Goal: Navigation & Orientation: Find specific page/section

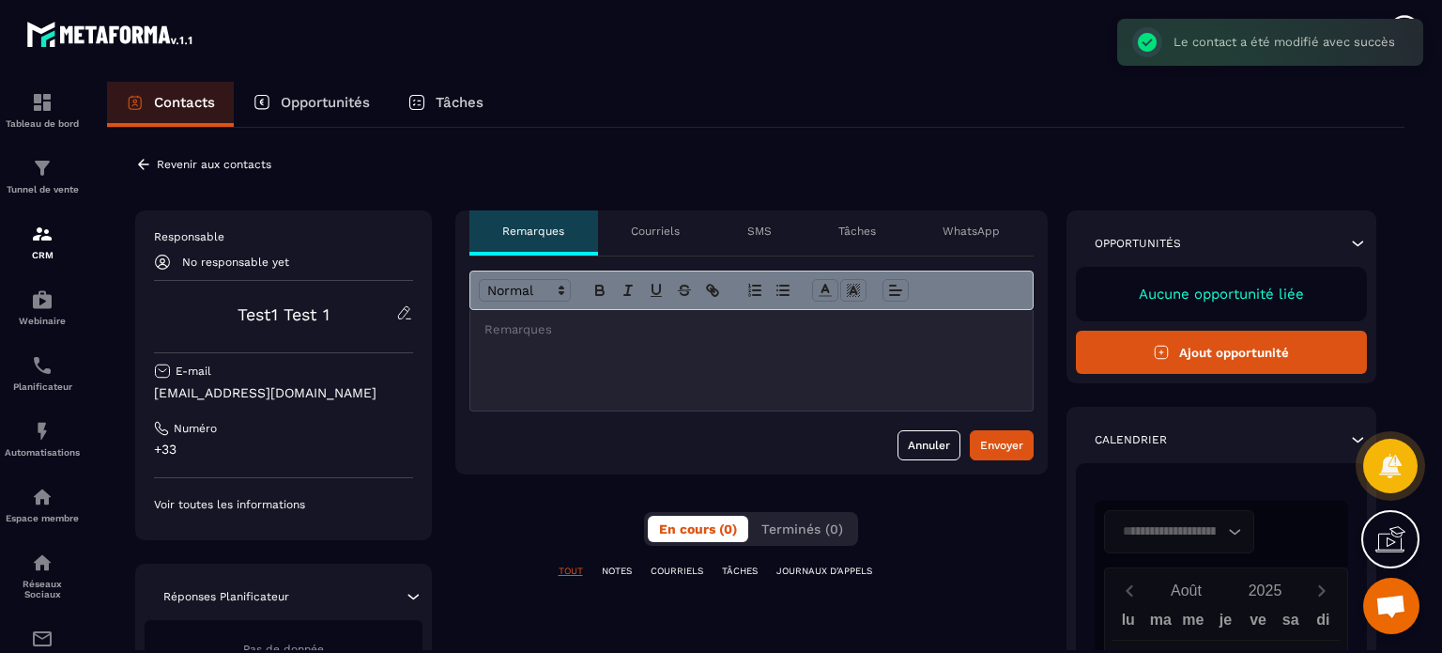
scroll to position [1951, 0]
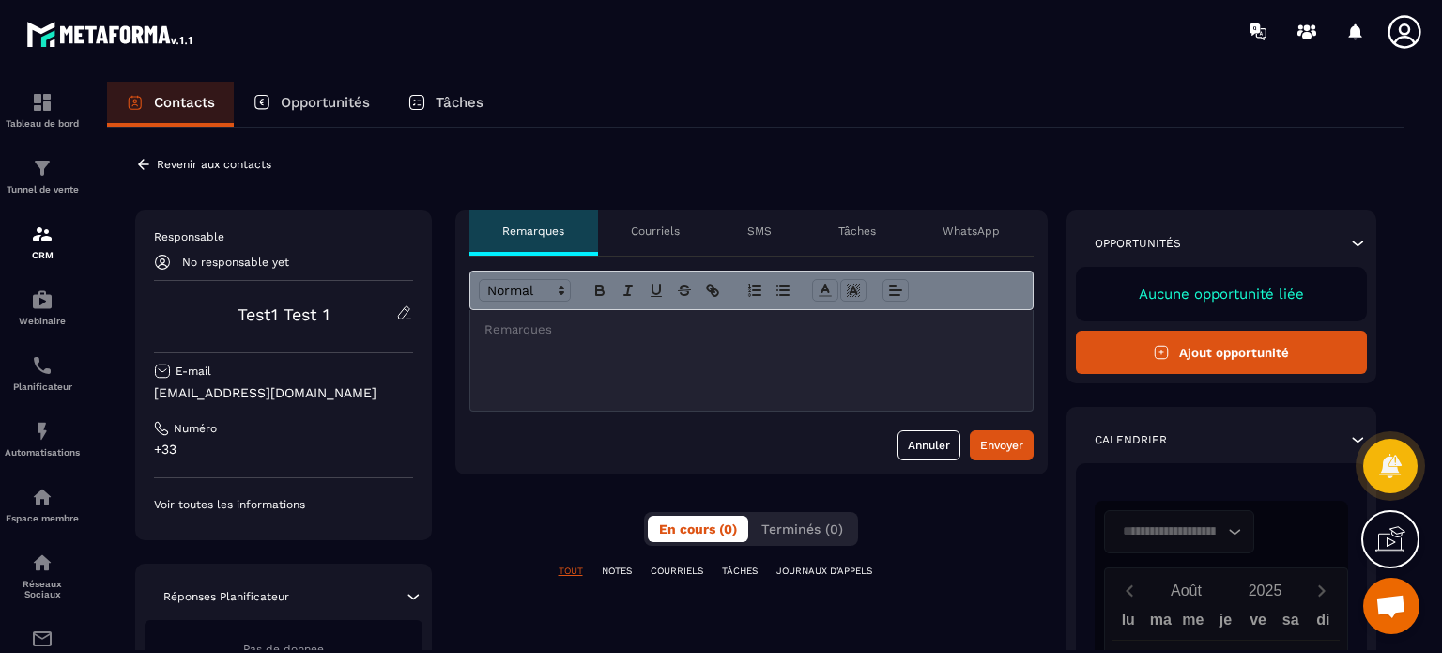
click at [171, 100] on p "Contacts" at bounding box center [184, 102] width 61 height 17
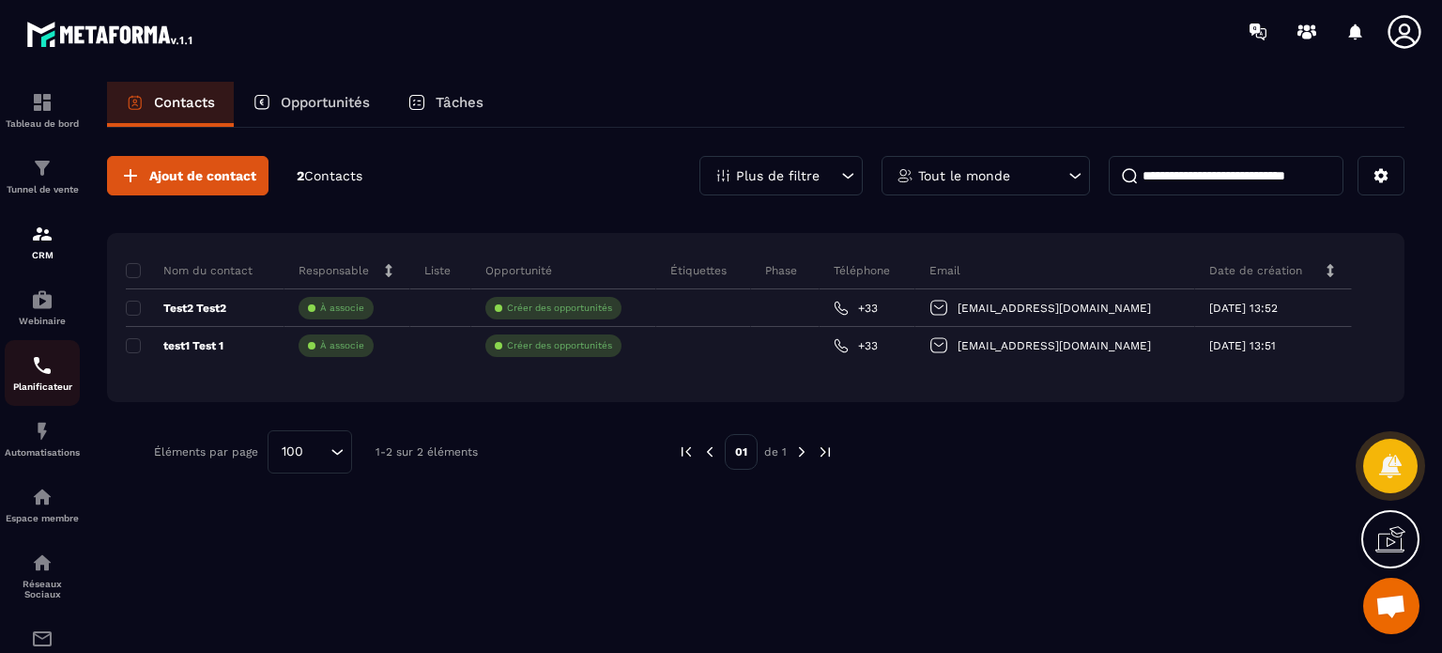
click at [46, 381] on div "Planificateur" at bounding box center [42, 373] width 75 height 38
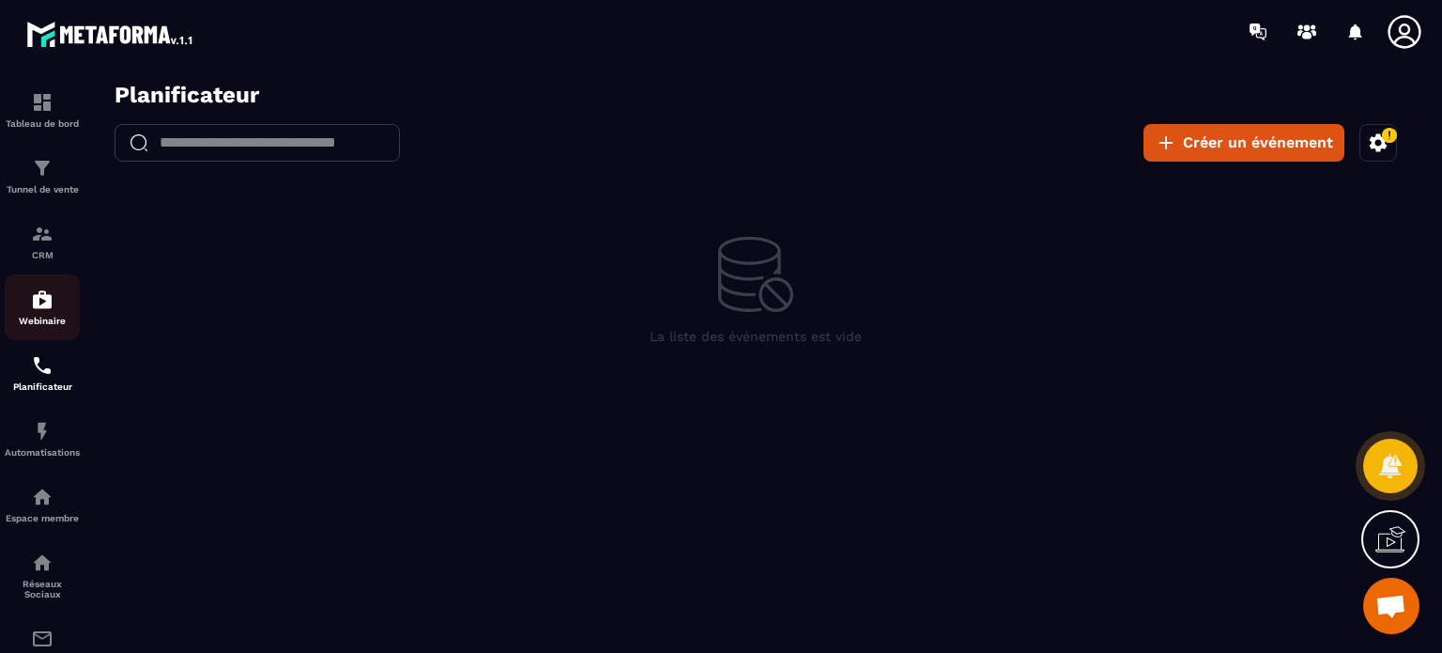
click at [39, 316] on div "Webinaire" at bounding box center [42, 307] width 75 height 38
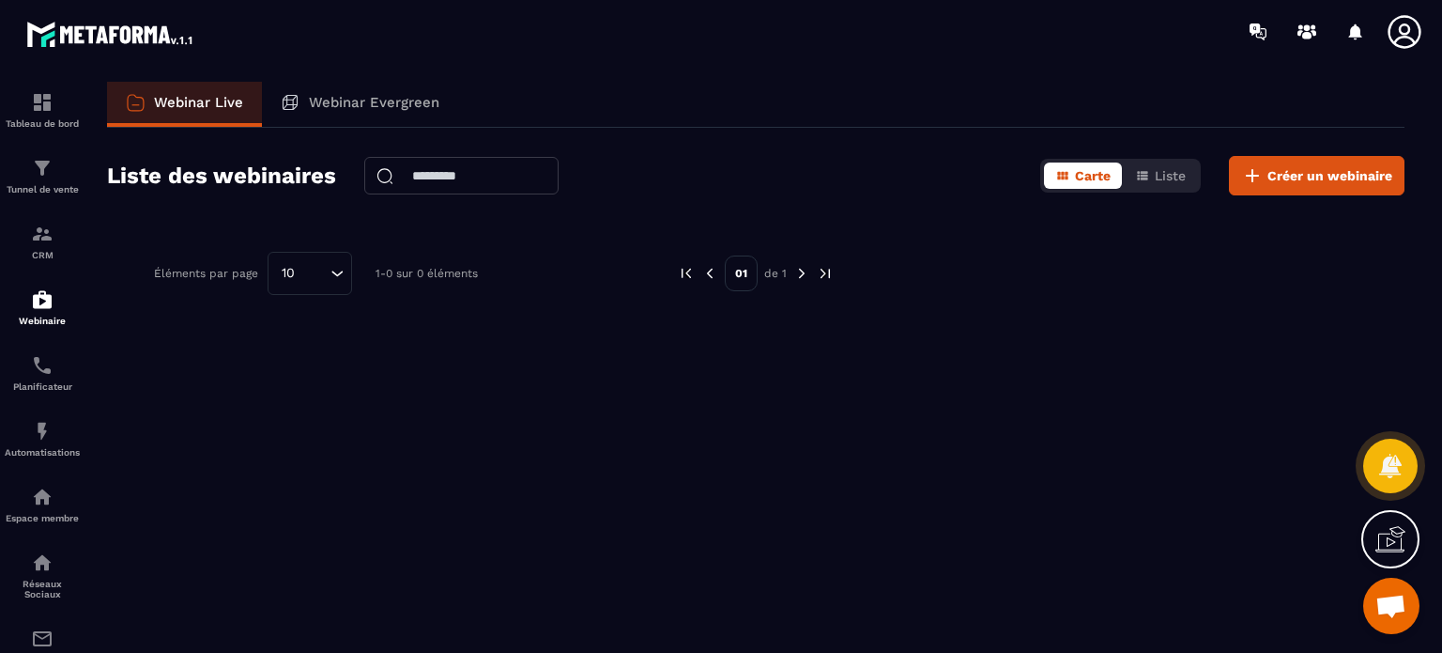
click at [1393, 542] on icon at bounding box center [1391, 539] width 30 height 30
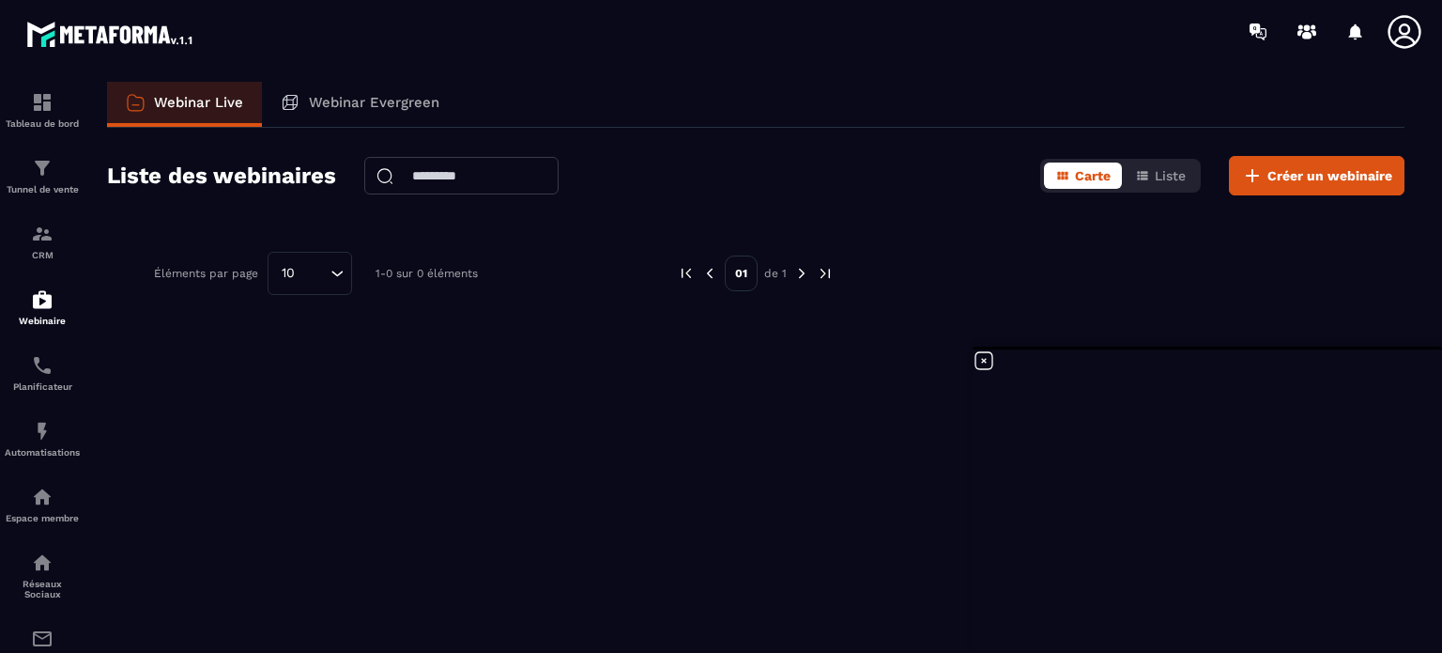
scroll to position [1951, 0]
click at [39, 367] on img at bounding box center [42, 365] width 23 height 23
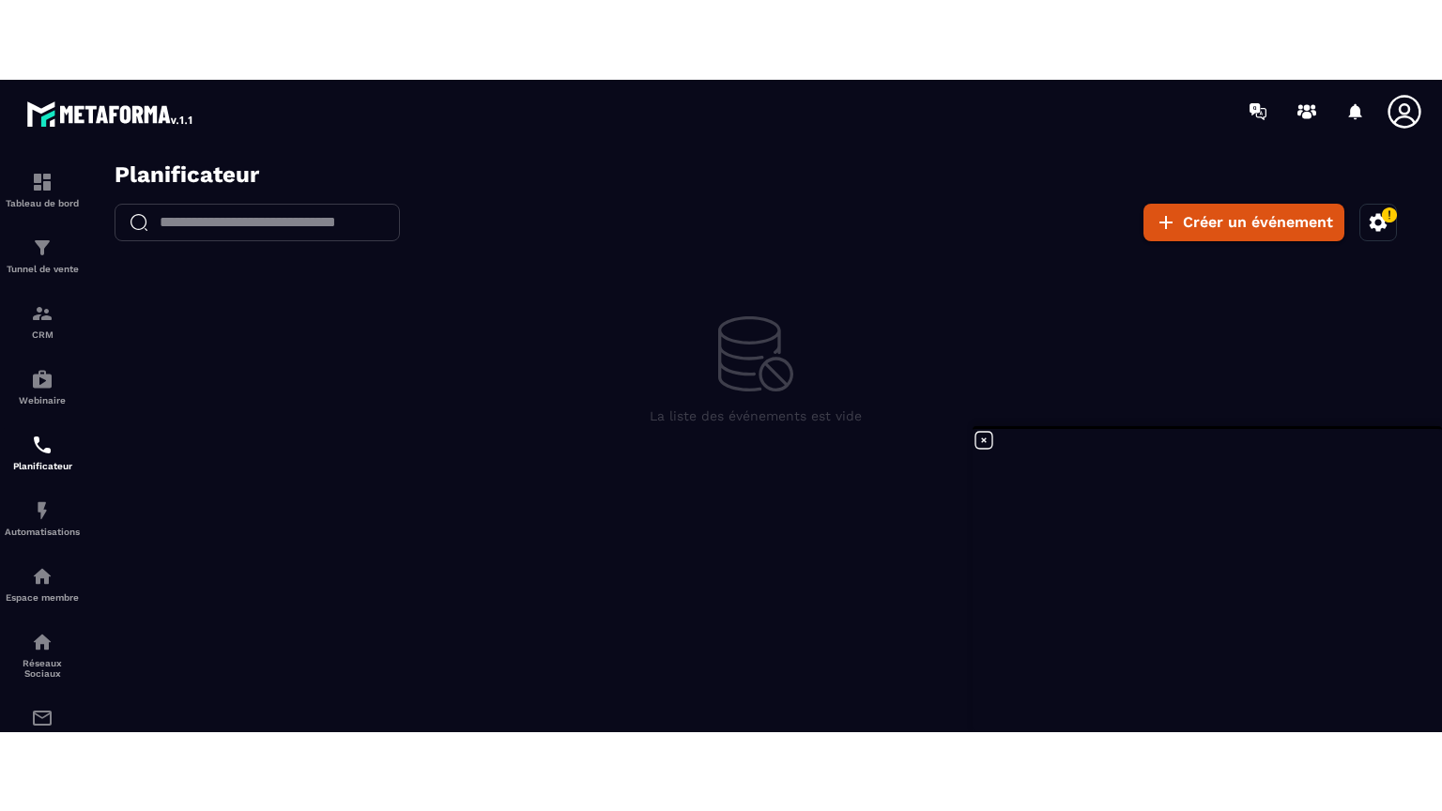
scroll to position [1951, 0]
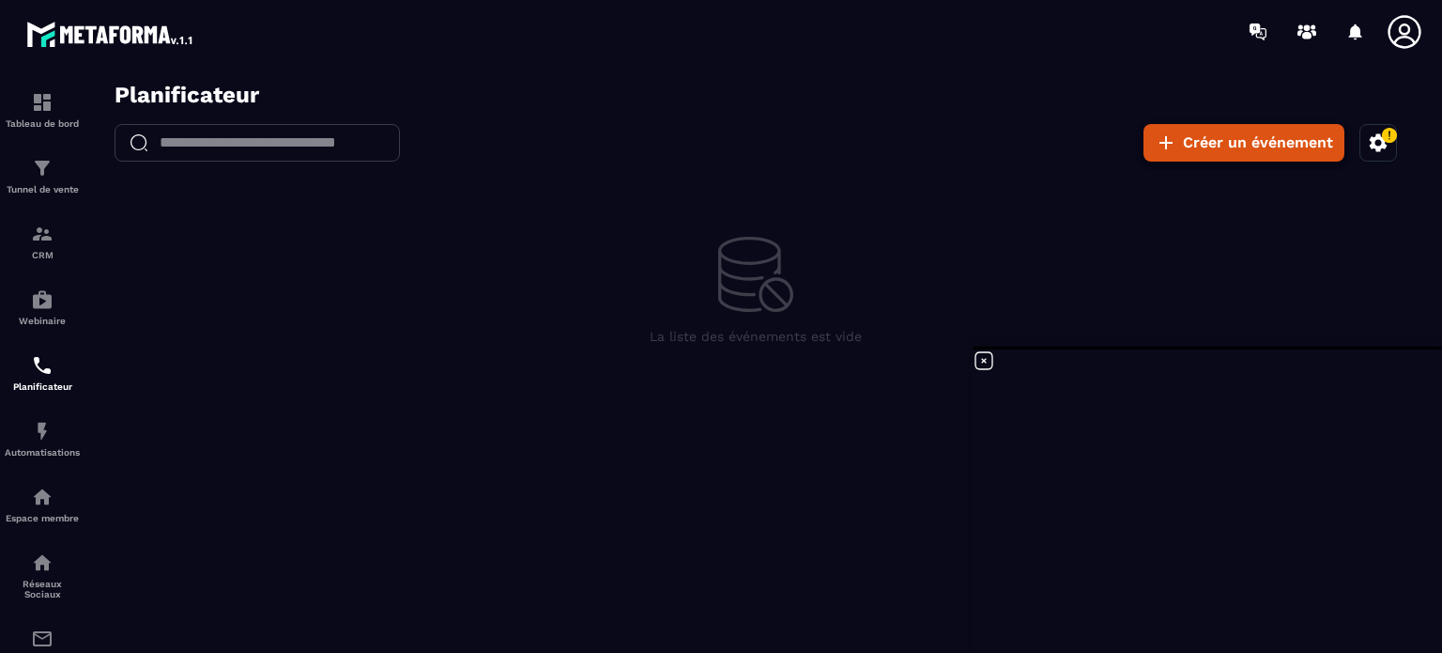
click at [1192, 146] on button "Créer un événement" at bounding box center [1244, 143] width 201 height 38
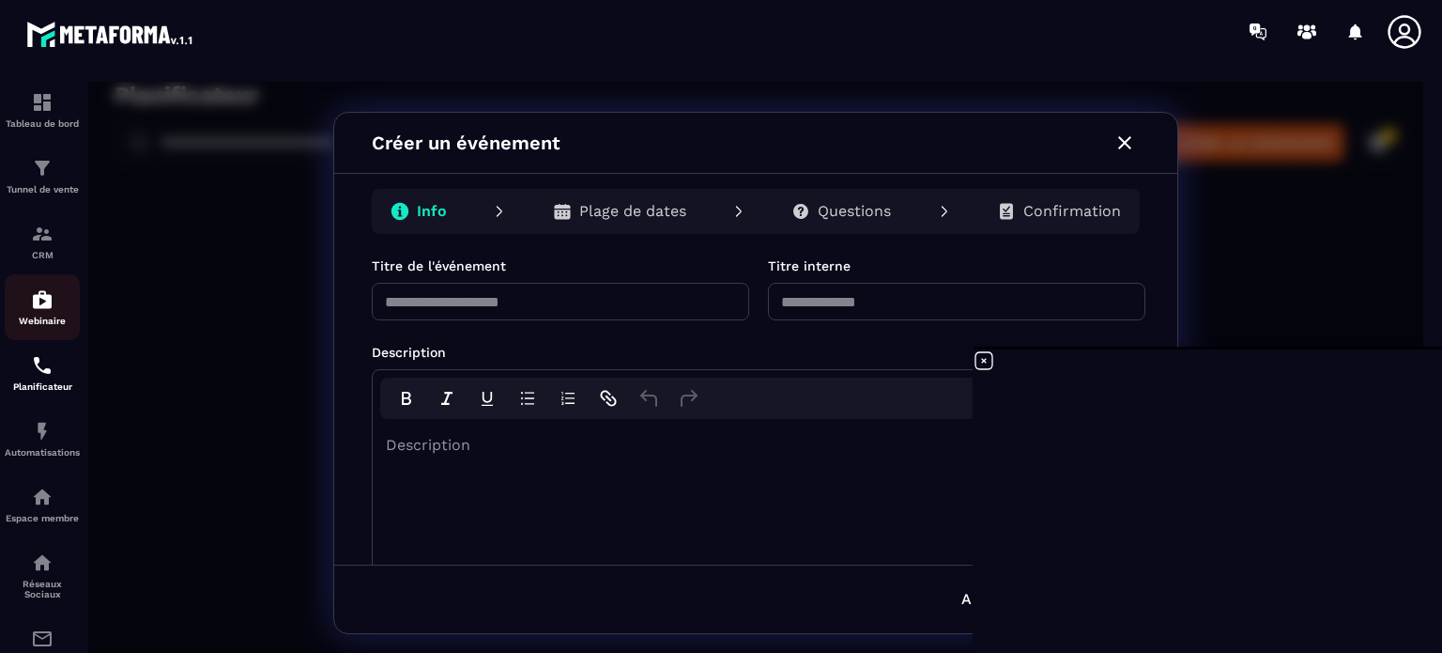
click at [51, 311] on img at bounding box center [42, 299] width 23 height 23
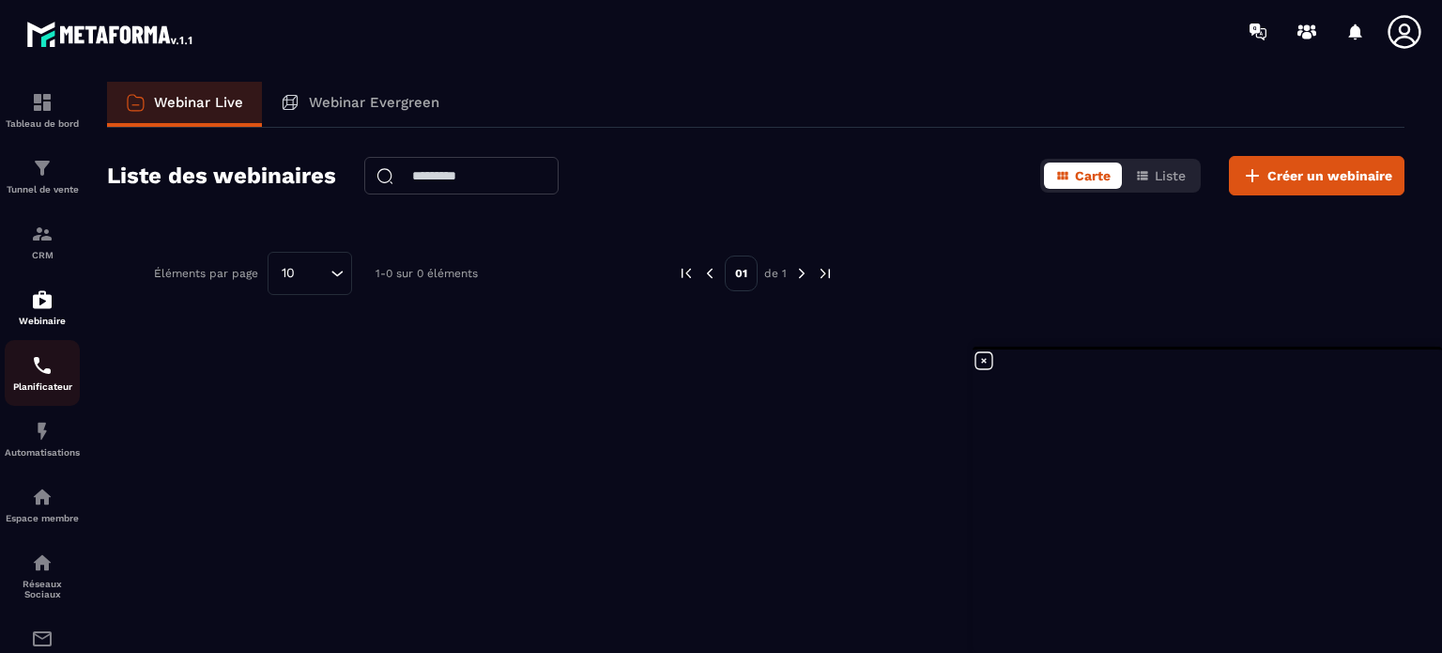
click at [37, 382] on div "Planificateur" at bounding box center [42, 373] width 75 height 38
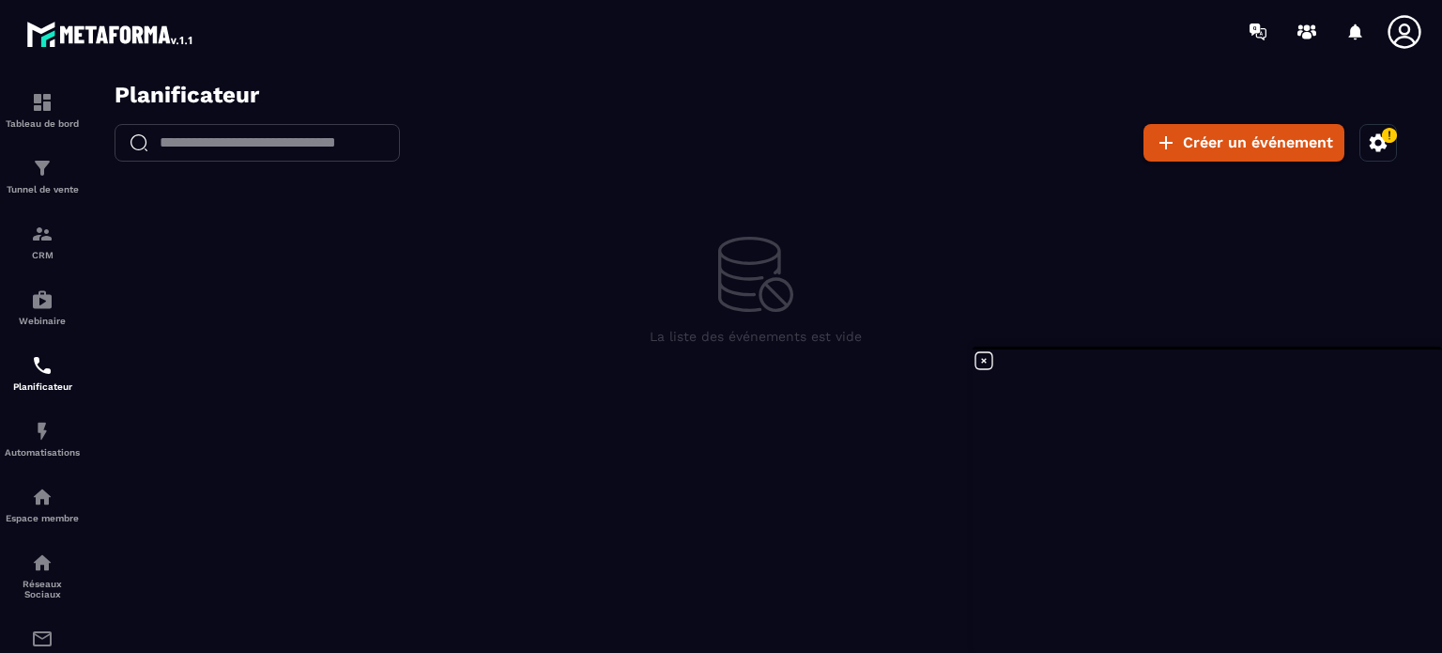
click at [1386, 142] on icon "button" at bounding box center [1389, 135] width 17 height 17
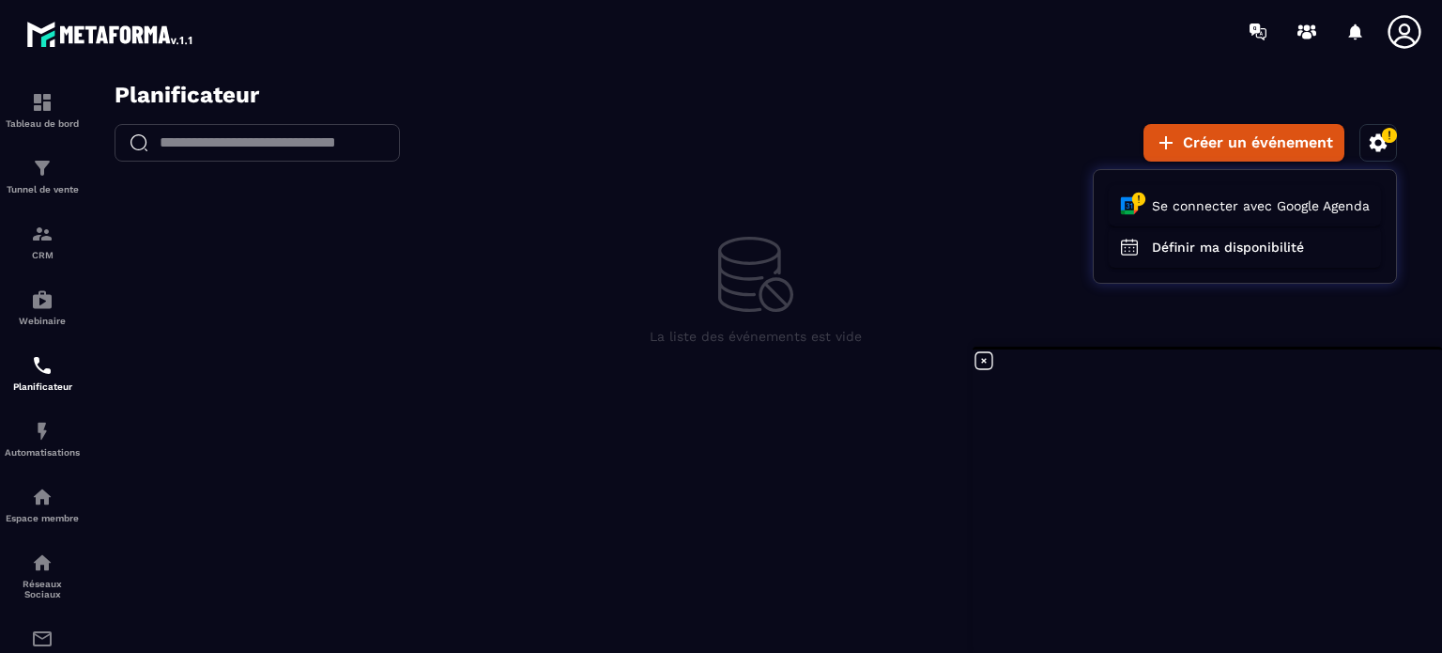
click at [571, 267] on div at bounding box center [755, 373] width 1335 height 582
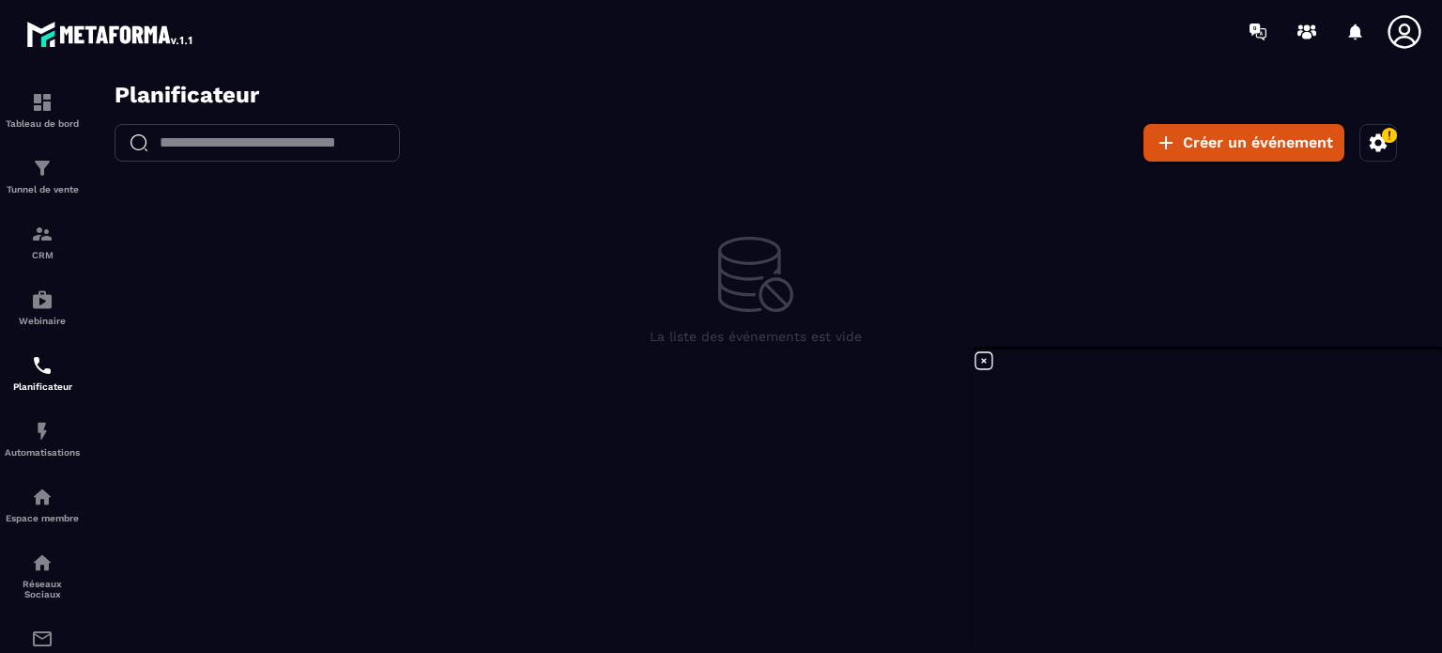
click at [285, 453] on div "Planificateur ​ ​ Créer un événement La liste des événements est vide" at bounding box center [755, 373] width 1335 height 582
click at [533, 416] on div "Planificateur ​ ​ Créer un événement La liste des événements est vide" at bounding box center [755, 259] width 1335 height 355
click at [32, 450] on div "Automatisations" at bounding box center [42, 439] width 75 height 38
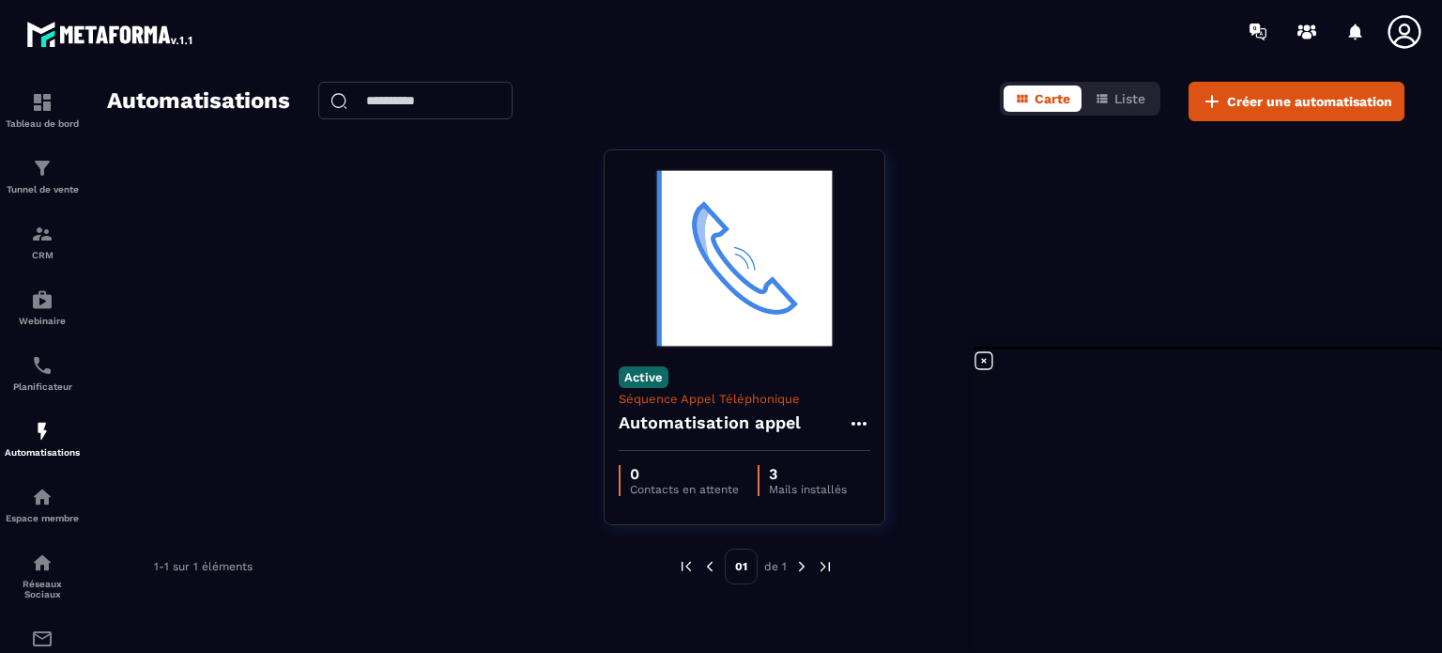
scroll to position [1951, 0]
click at [47, 508] on img at bounding box center [42, 496] width 23 height 23
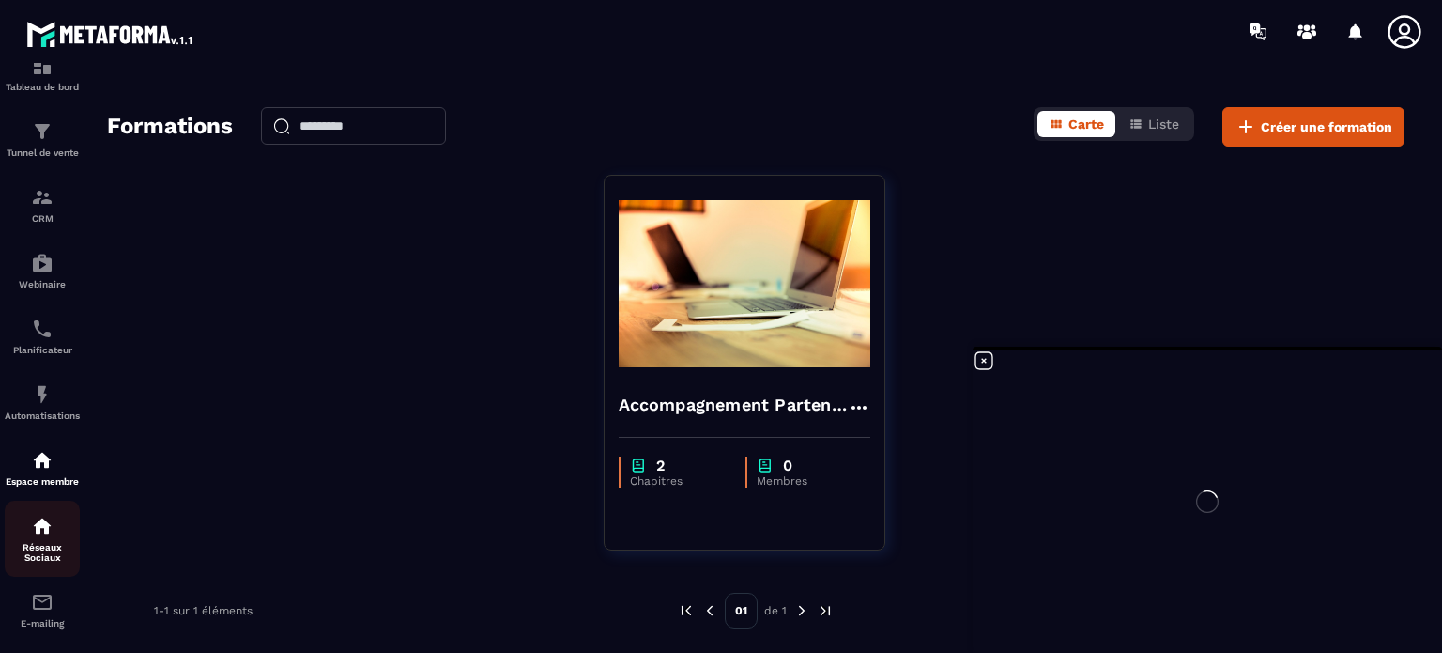
scroll to position [66, 0]
